Goal: Check status: Check status

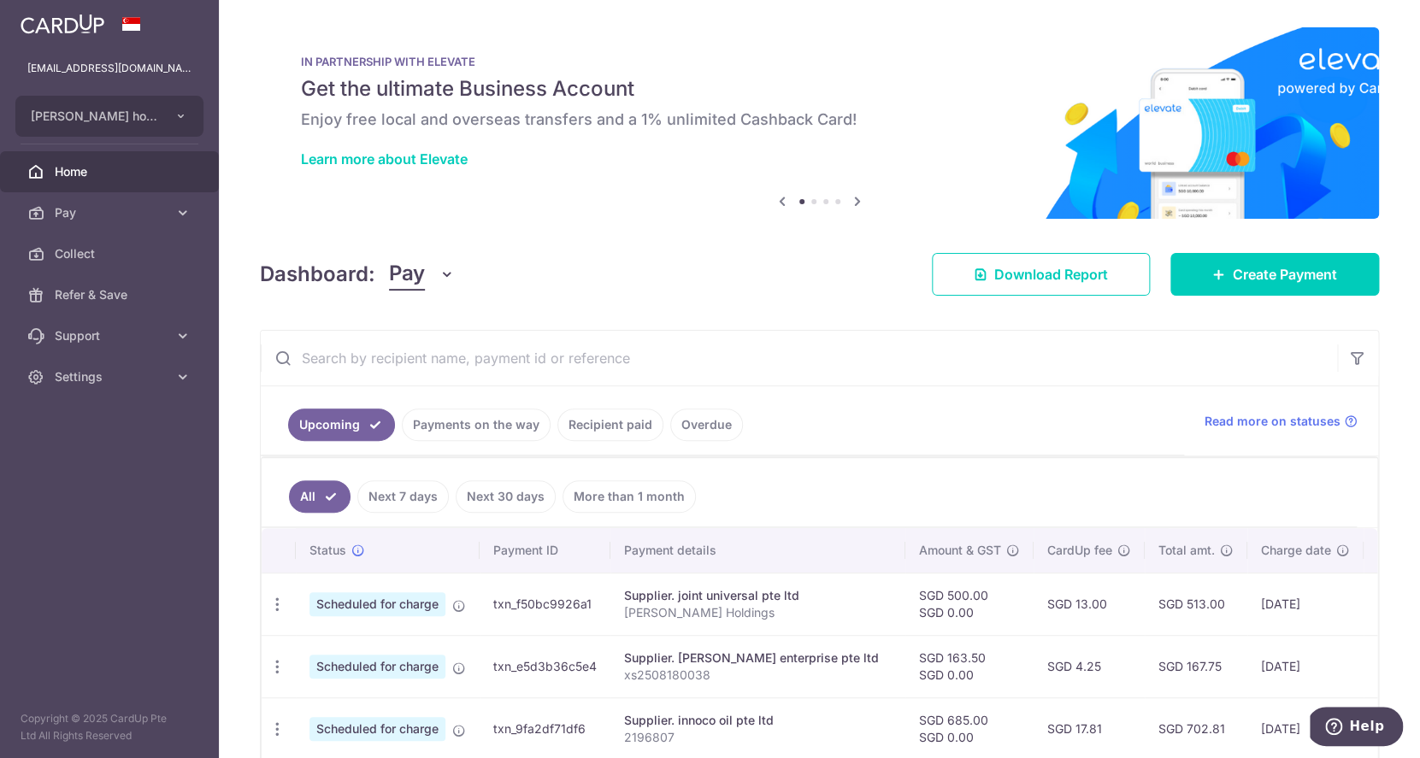
click at [602, 359] on input "text" at bounding box center [799, 358] width 1076 height 55
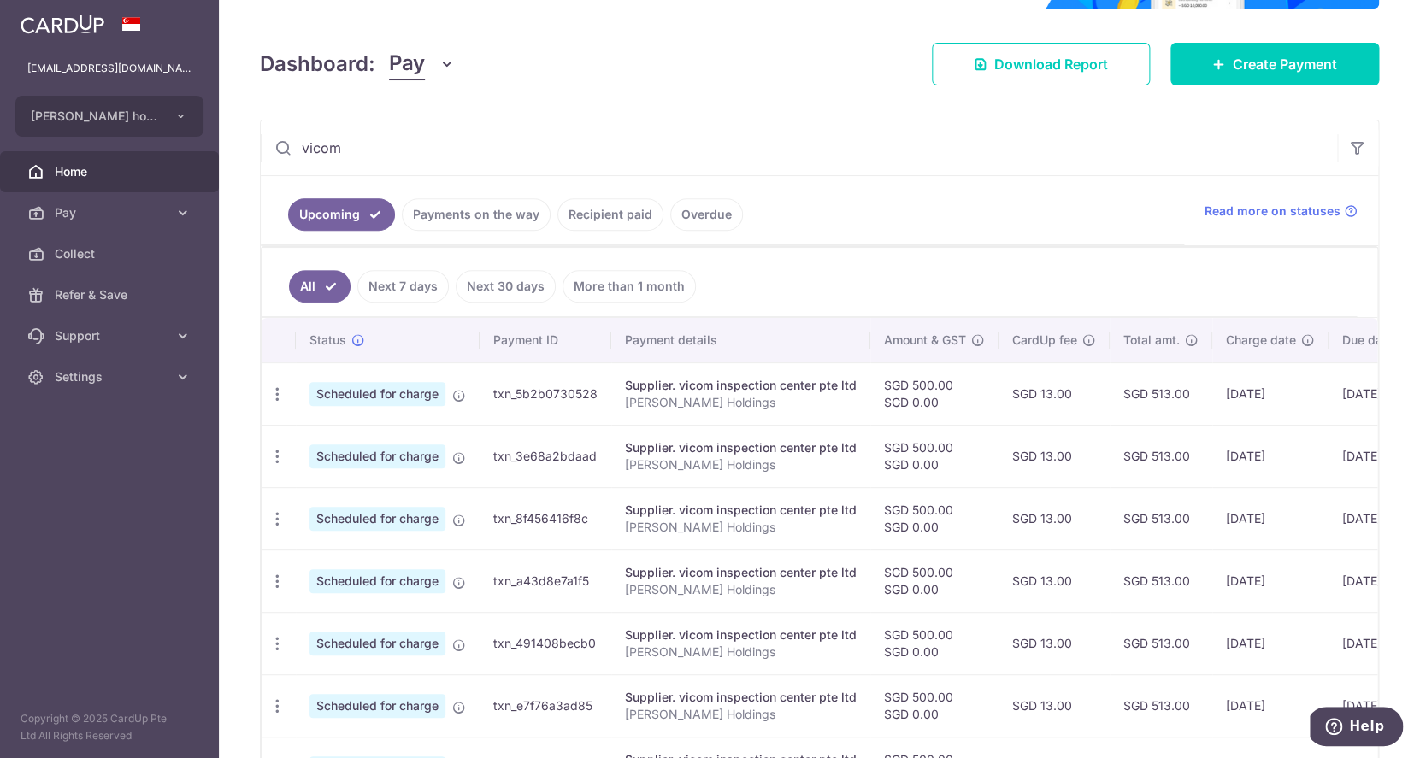
scroll to position [214, 0]
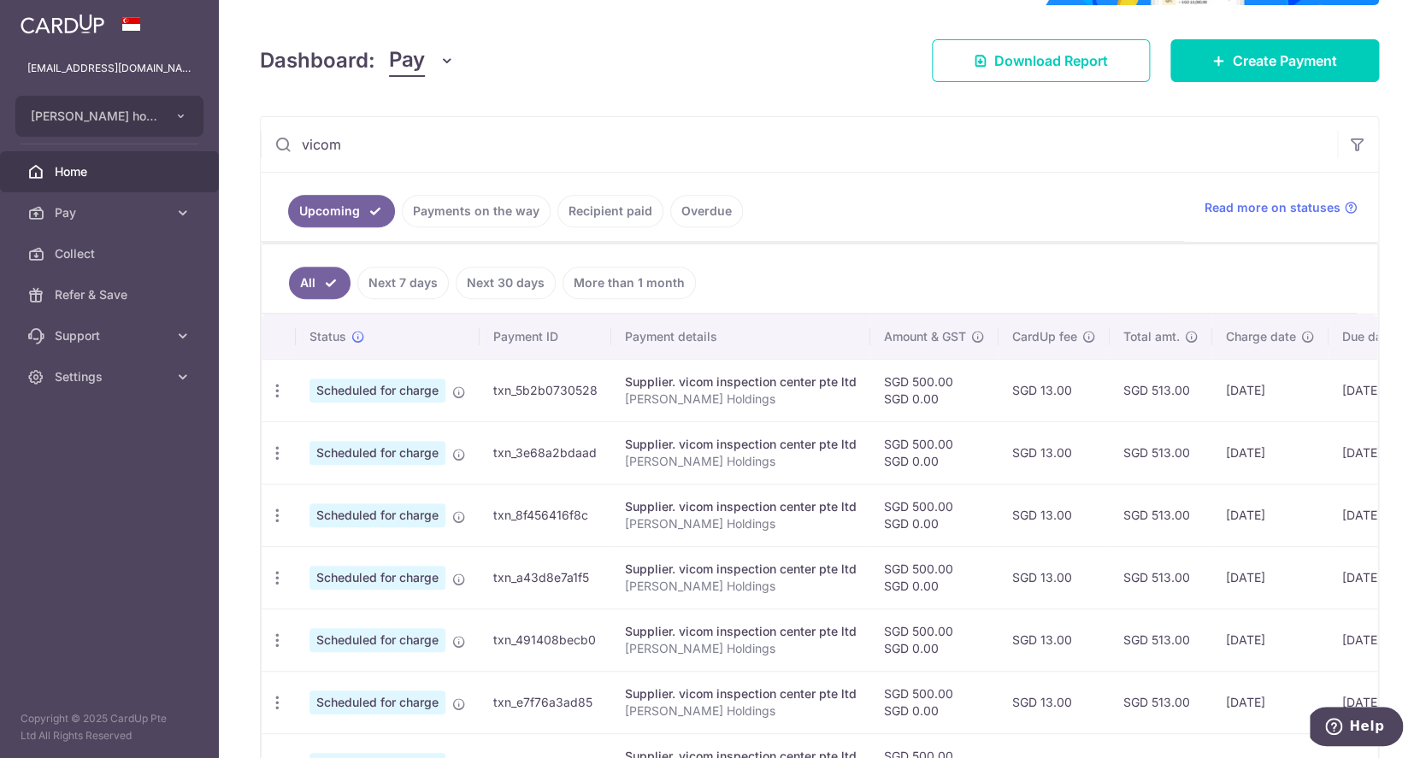
type input "vicom"
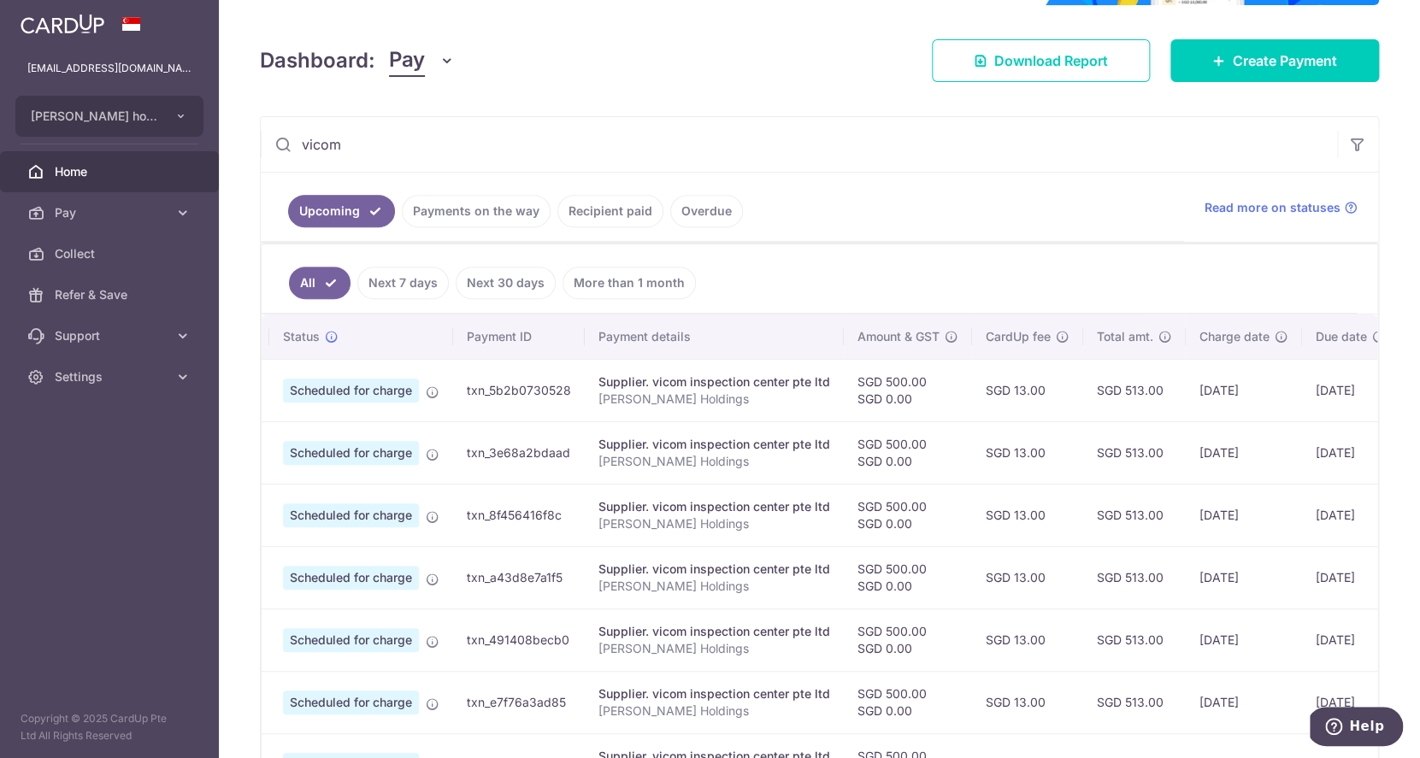
scroll to position [0, 26]
click at [471, 205] on link "Payments on the way" at bounding box center [476, 211] width 149 height 32
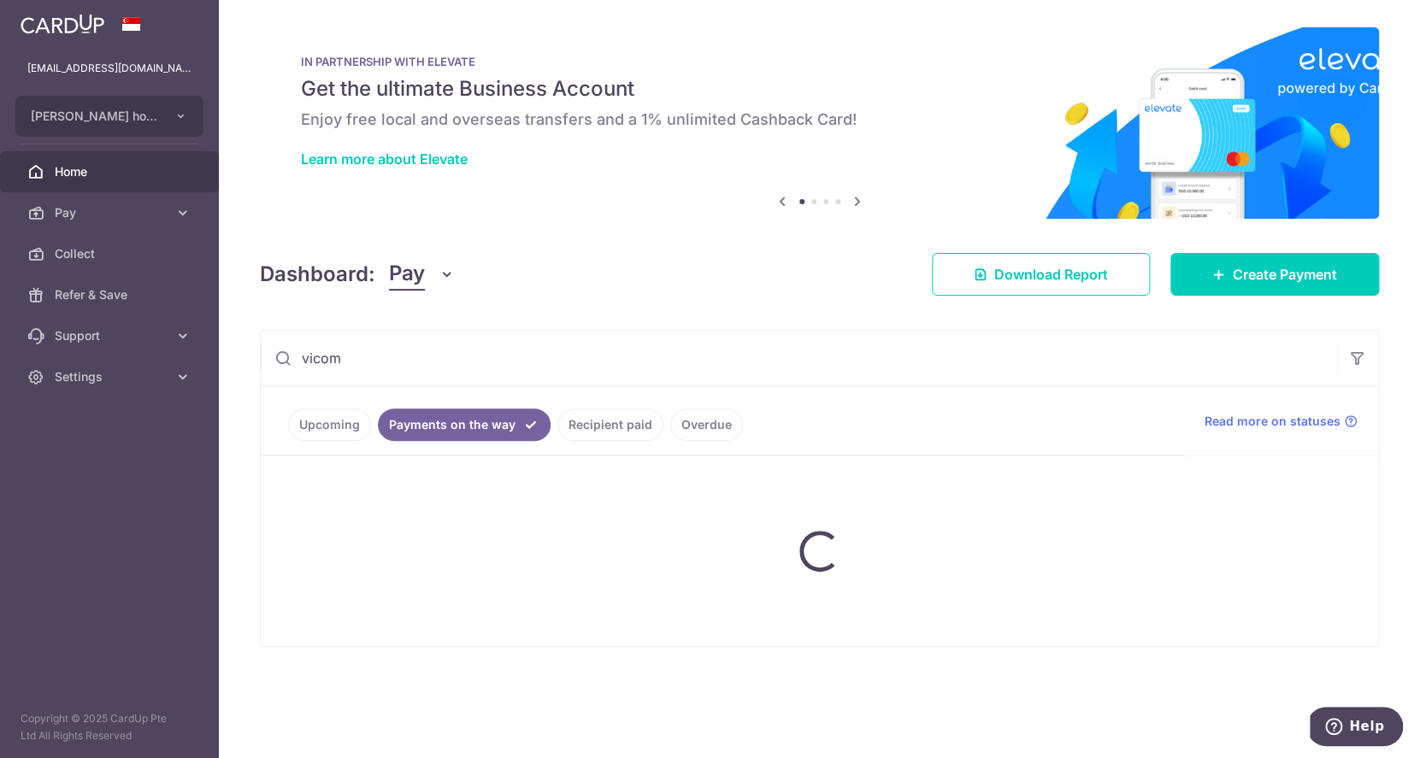
scroll to position [0, 0]
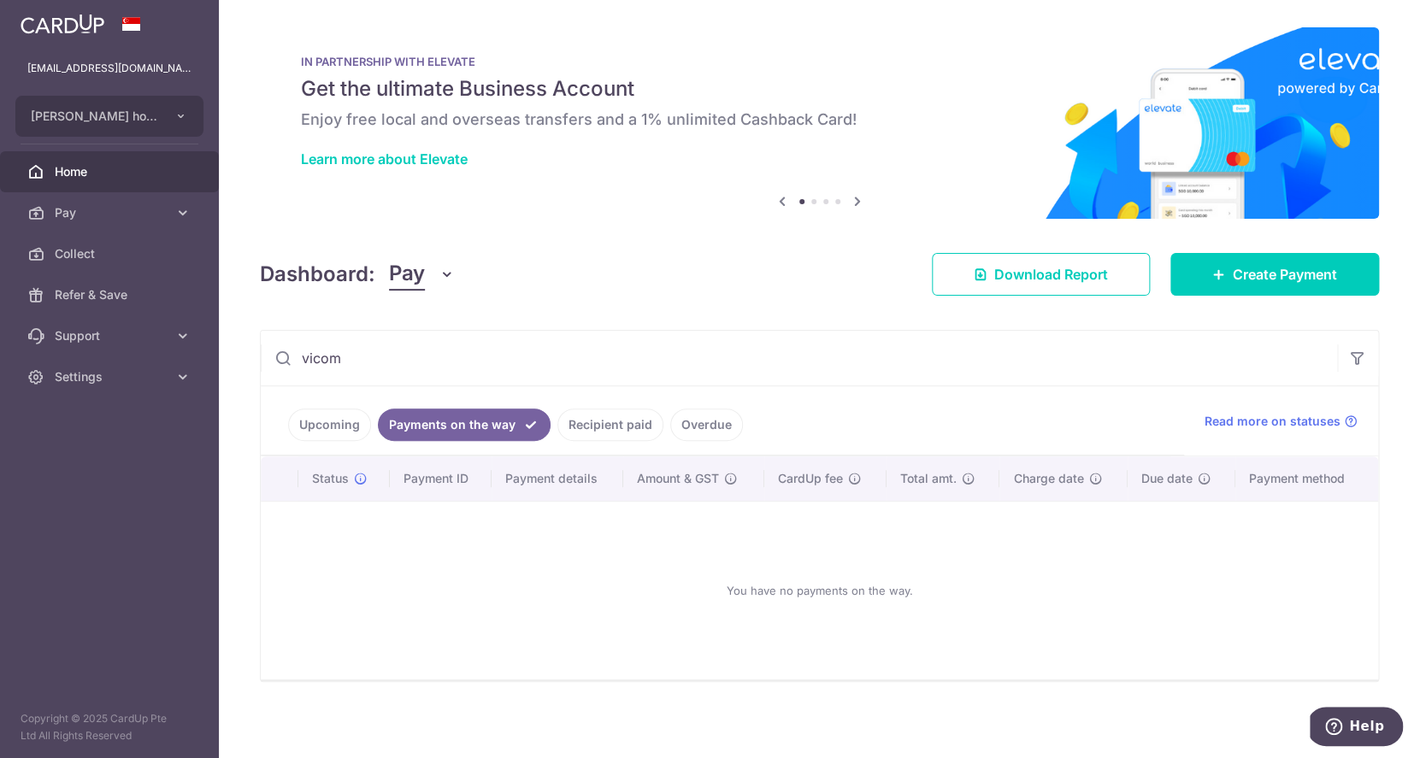
click at [583, 426] on link "Recipient paid" at bounding box center [610, 425] width 106 height 32
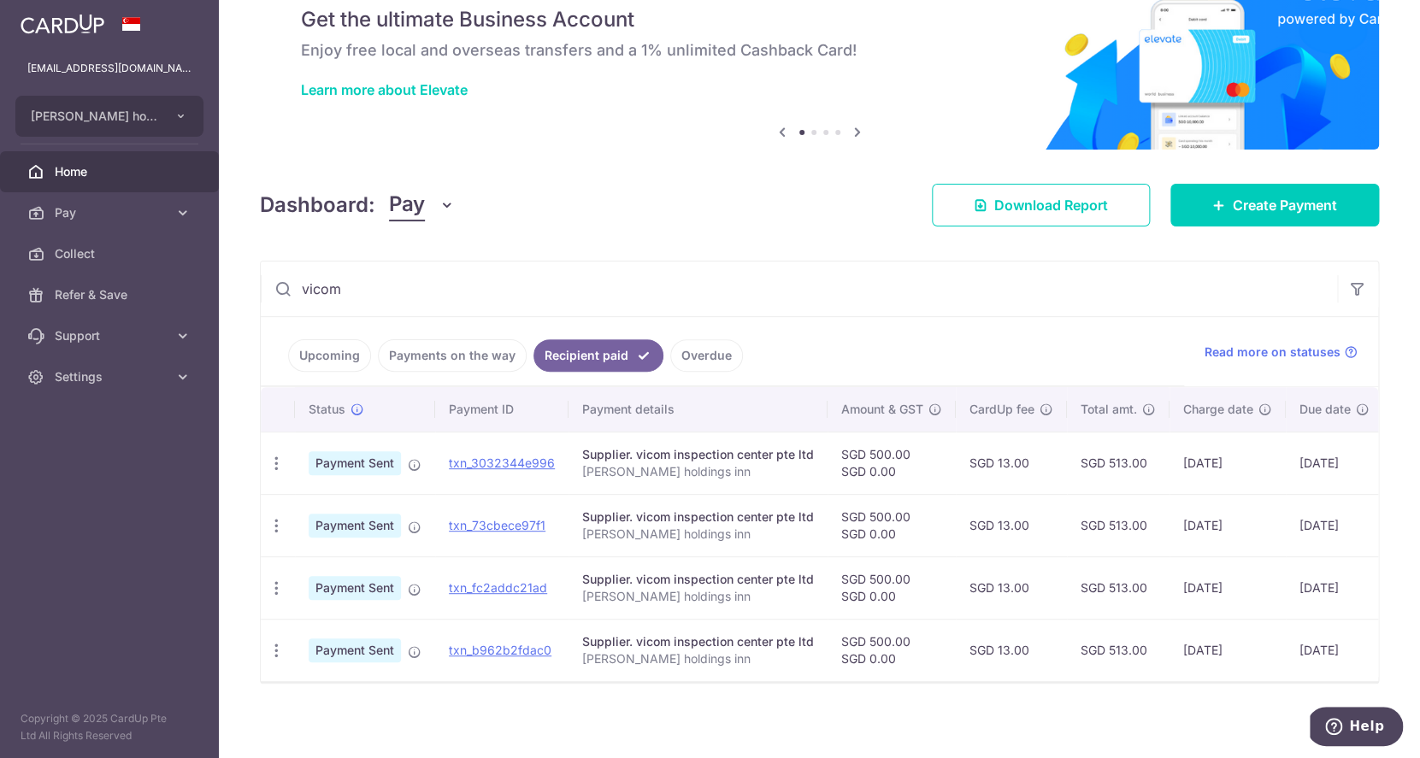
scroll to position [75, 0]
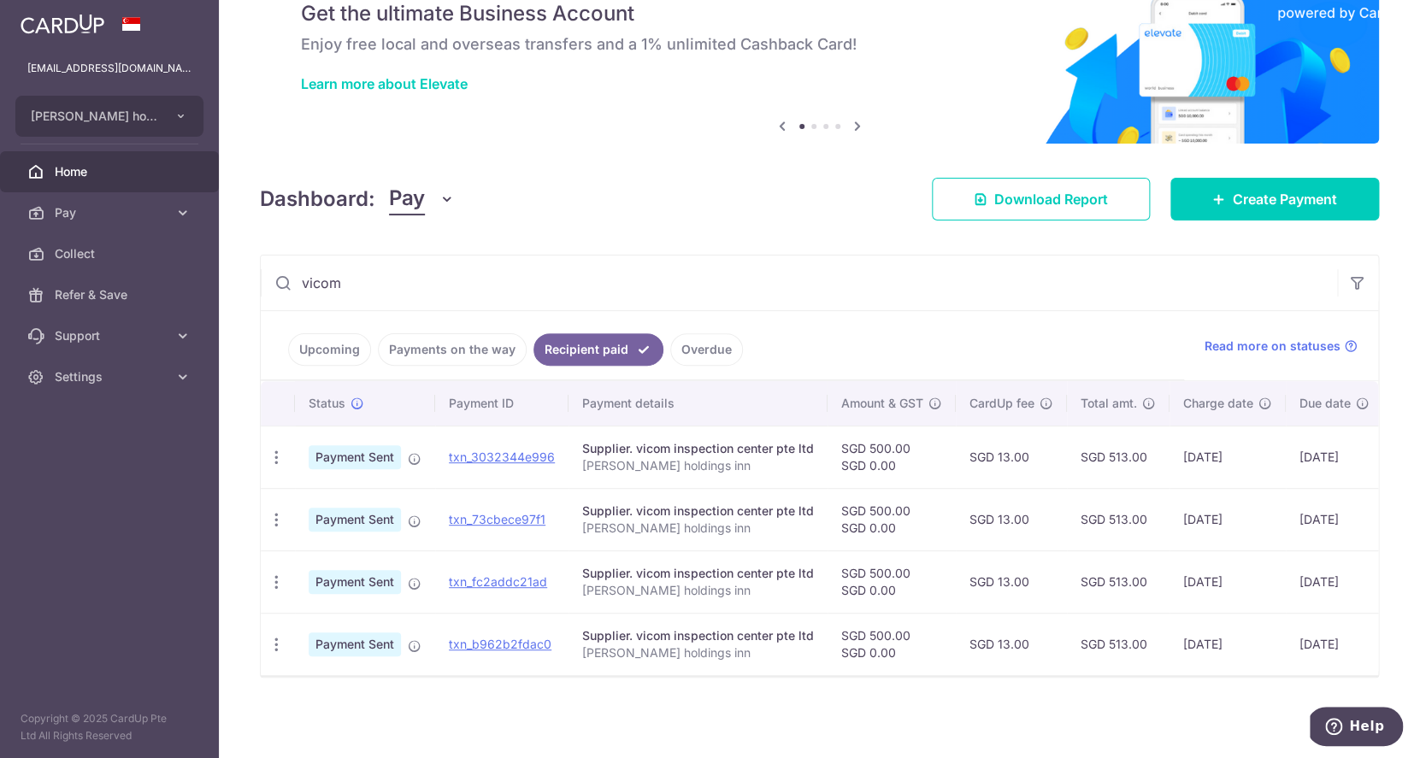
click at [308, 357] on link "Upcoming" at bounding box center [329, 349] width 83 height 32
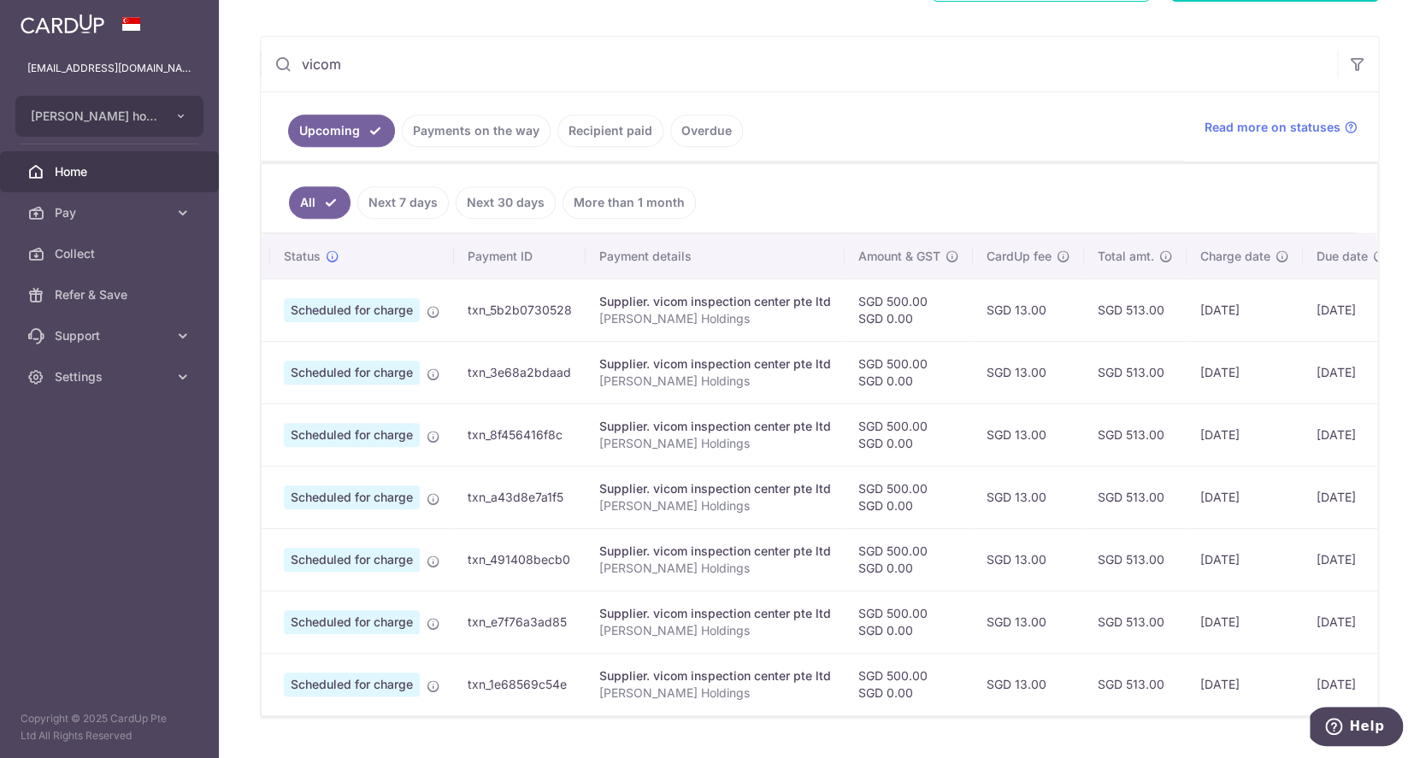
scroll to position [335, 0]
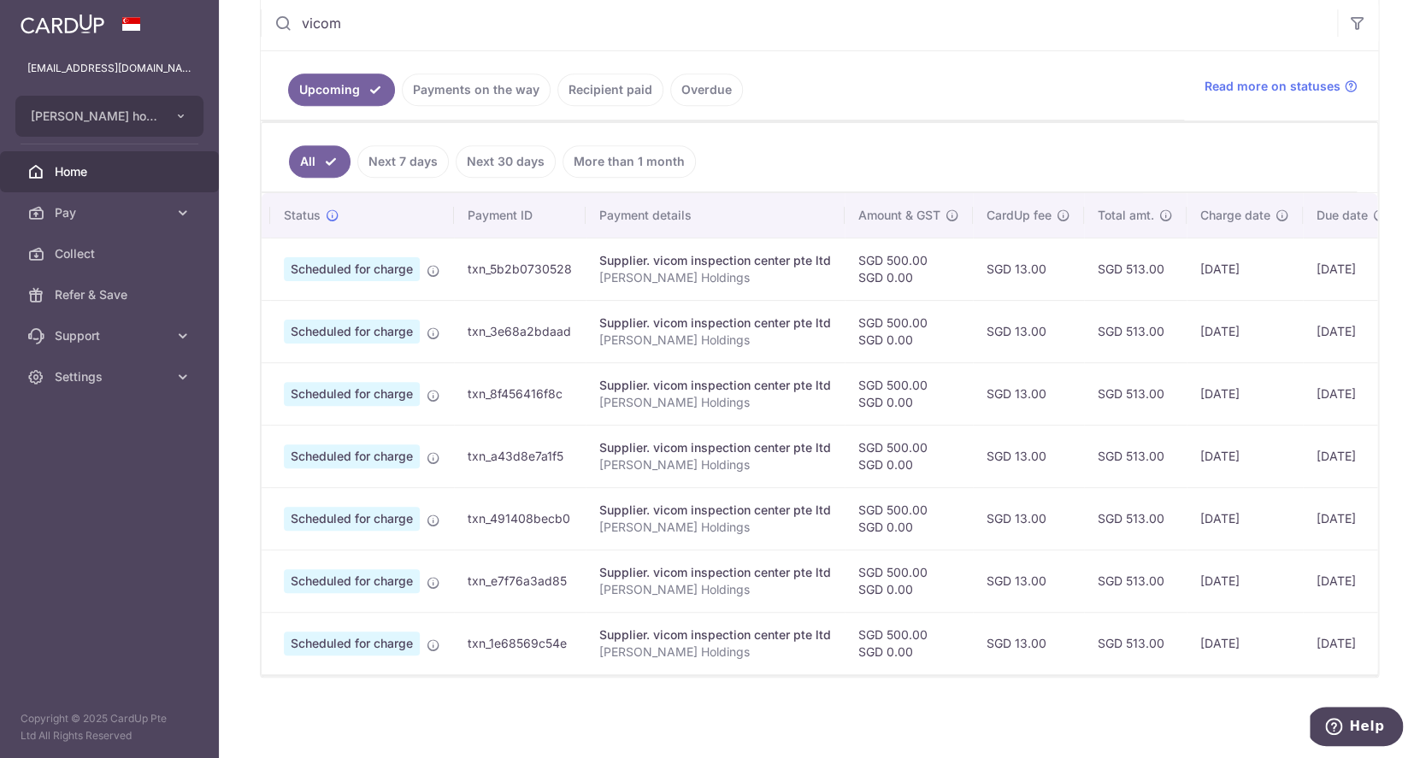
click at [584, 165] on link "More than 1 month" at bounding box center [629, 161] width 133 height 32
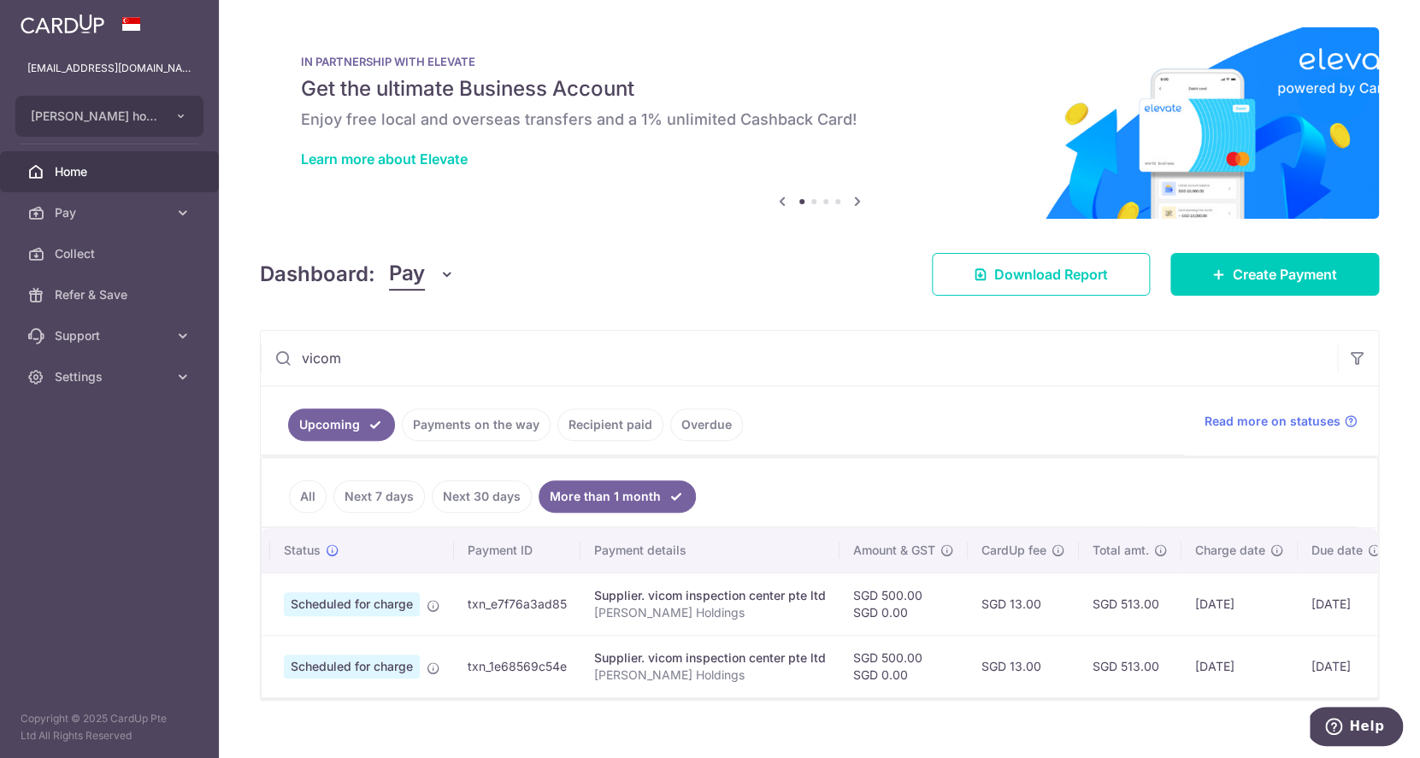
scroll to position [23, 0]
